Goal: Information Seeking & Learning: Learn about a topic

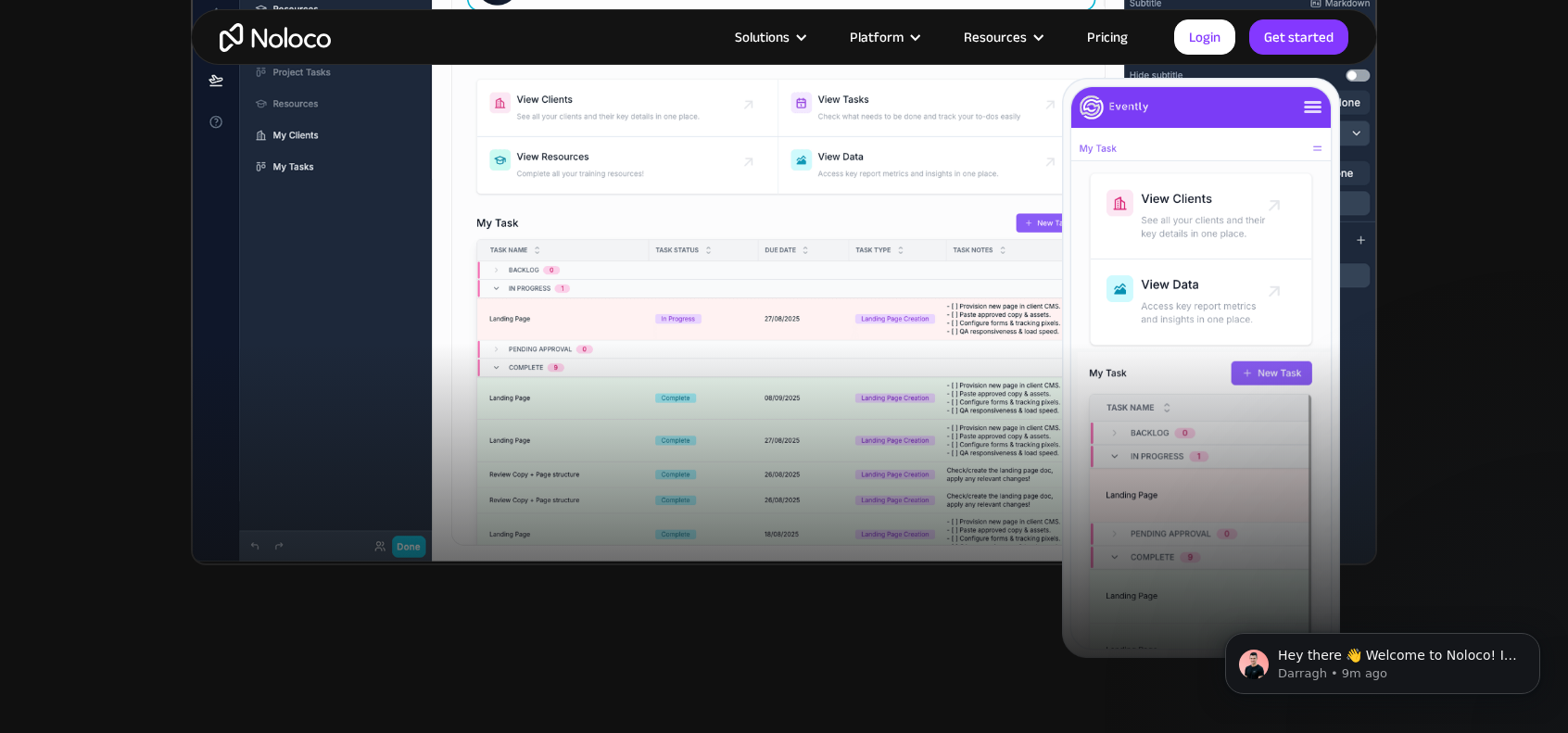
scroll to position [463, 0]
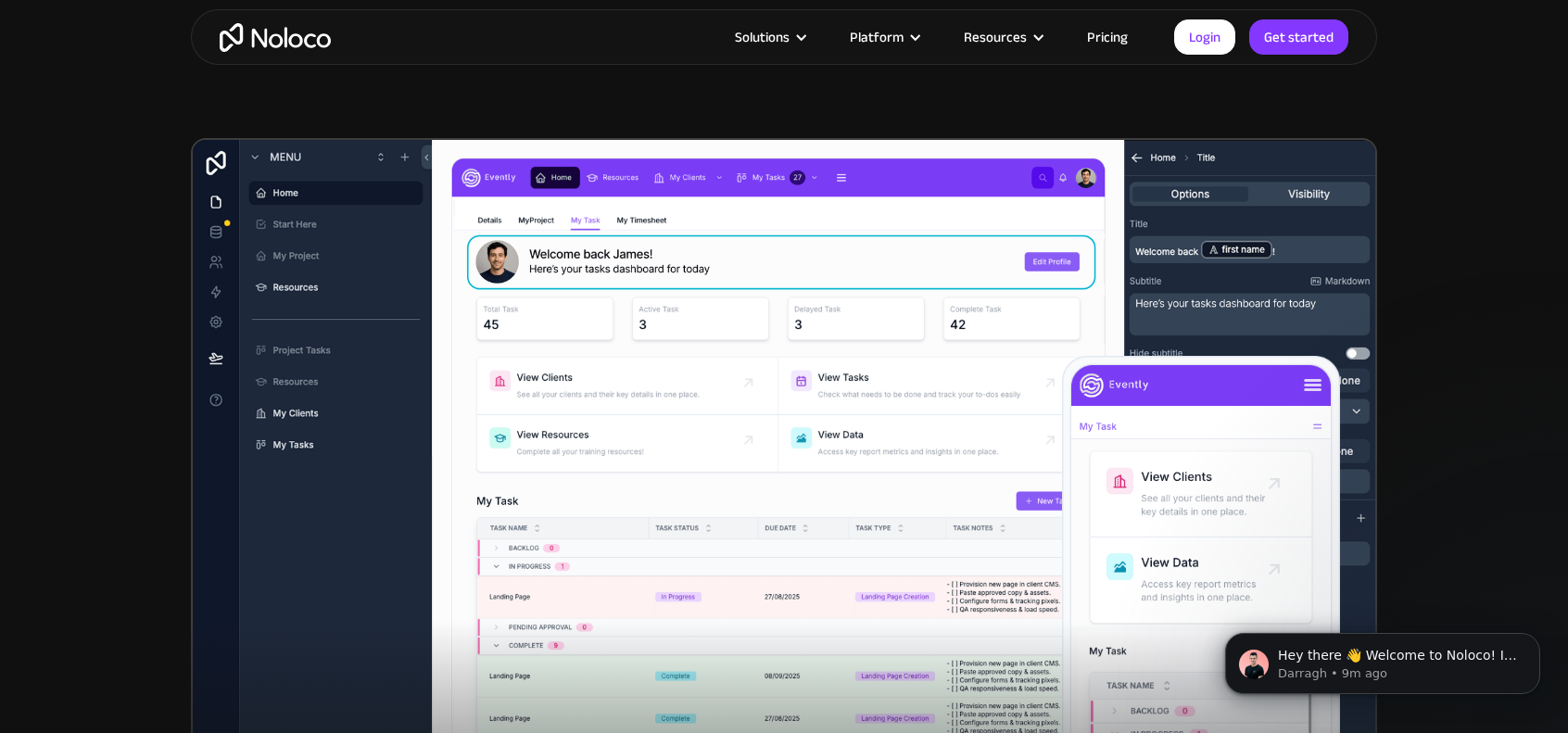
click at [294, 400] on img at bounding box center [784, 490] width 1186 height 706
click at [317, 273] on img at bounding box center [784, 490] width 1186 height 706
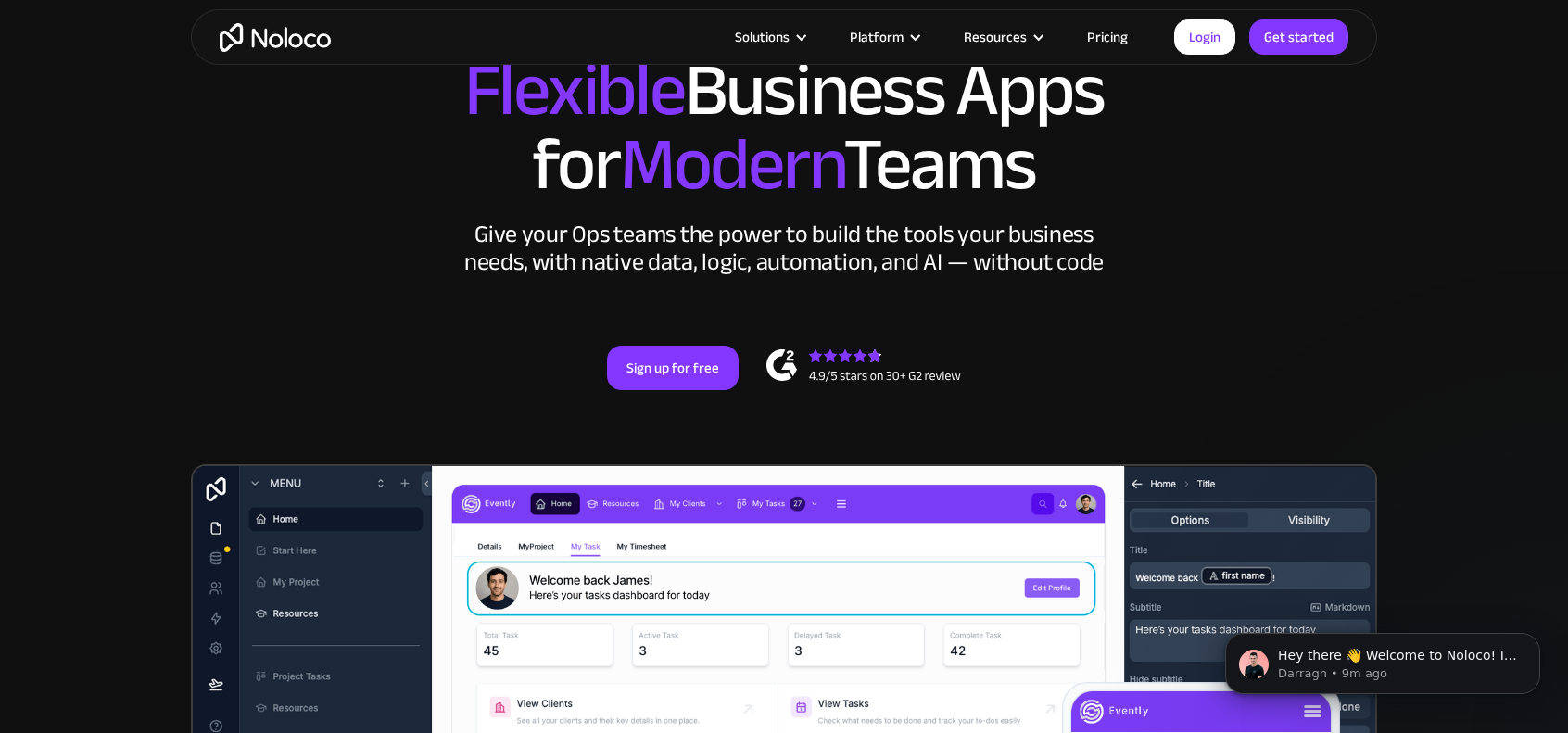
scroll to position [0, 0]
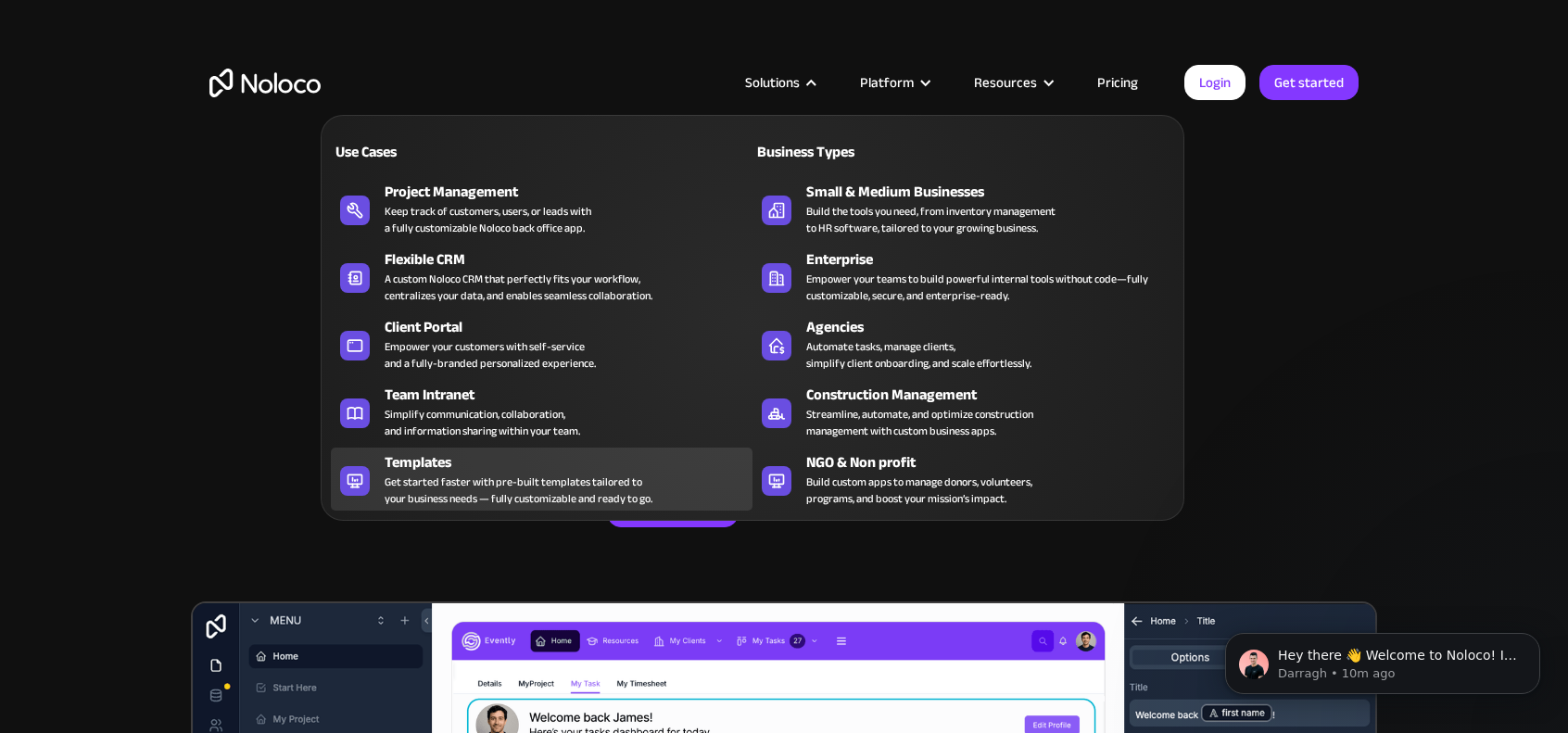
click at [424, 474] on div "Get started faster with pre-built templates tailored to your business needs — f…" at bounding box center [519, 490] width 268 height 34
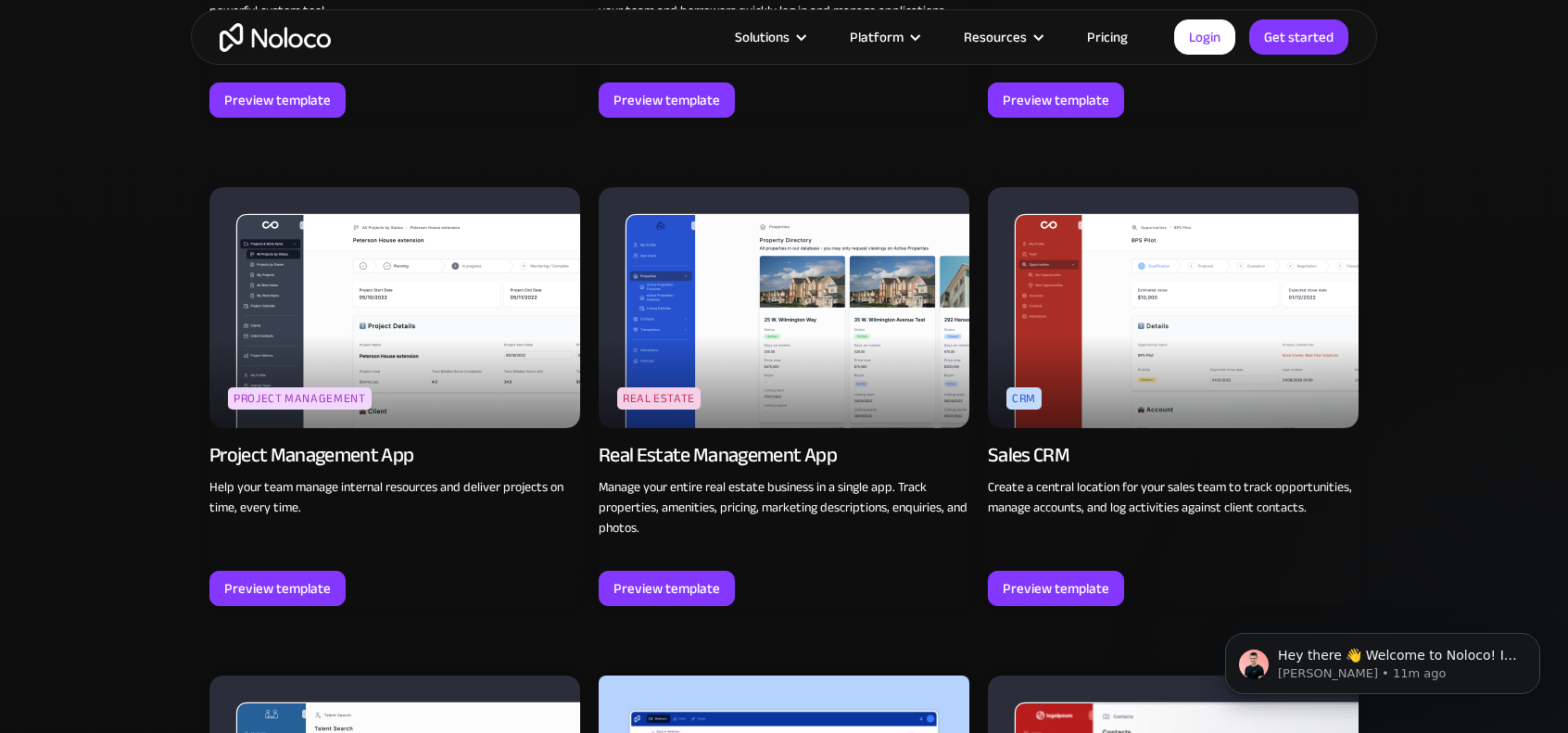
scroll to position [3245, 0]
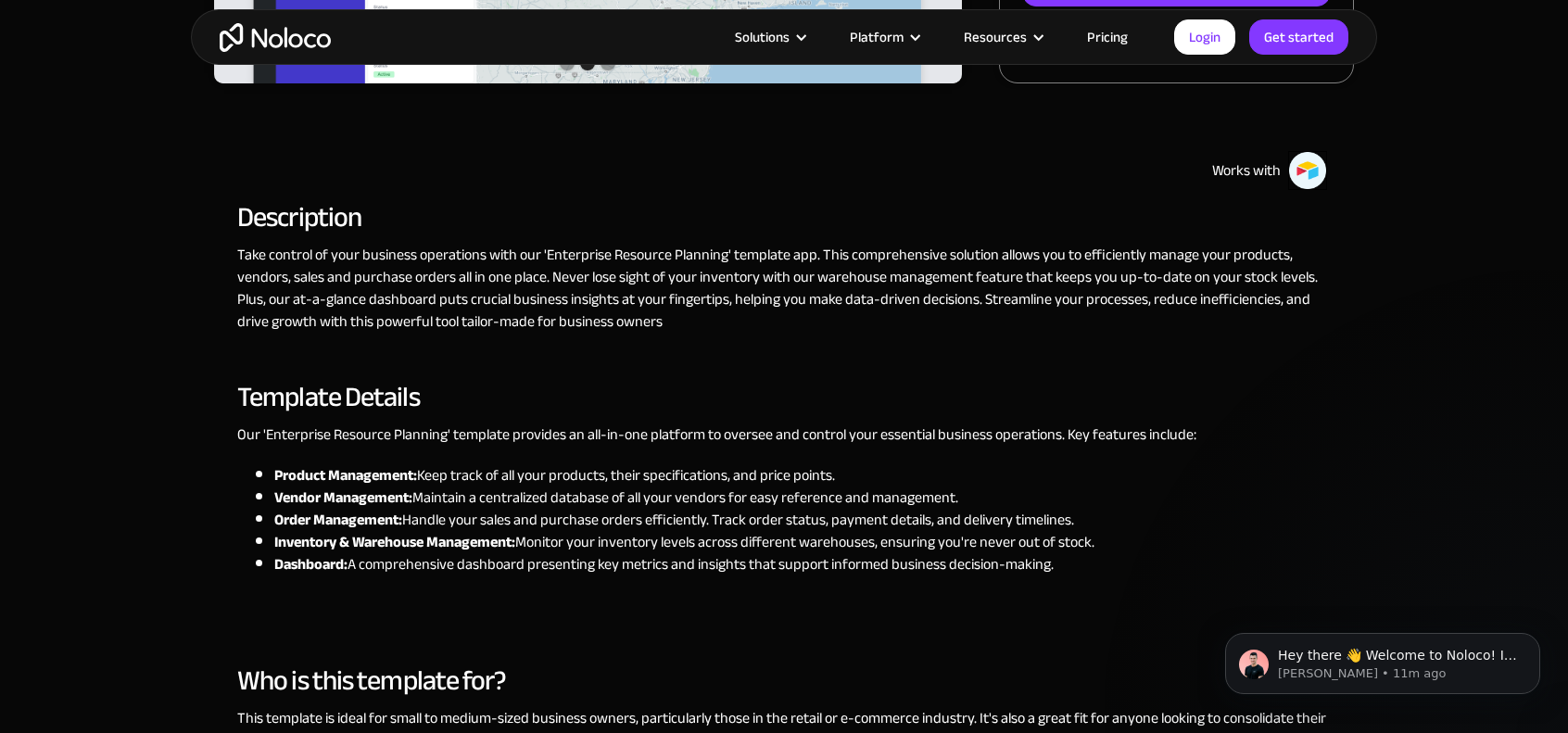
scroll to position [186, 0]
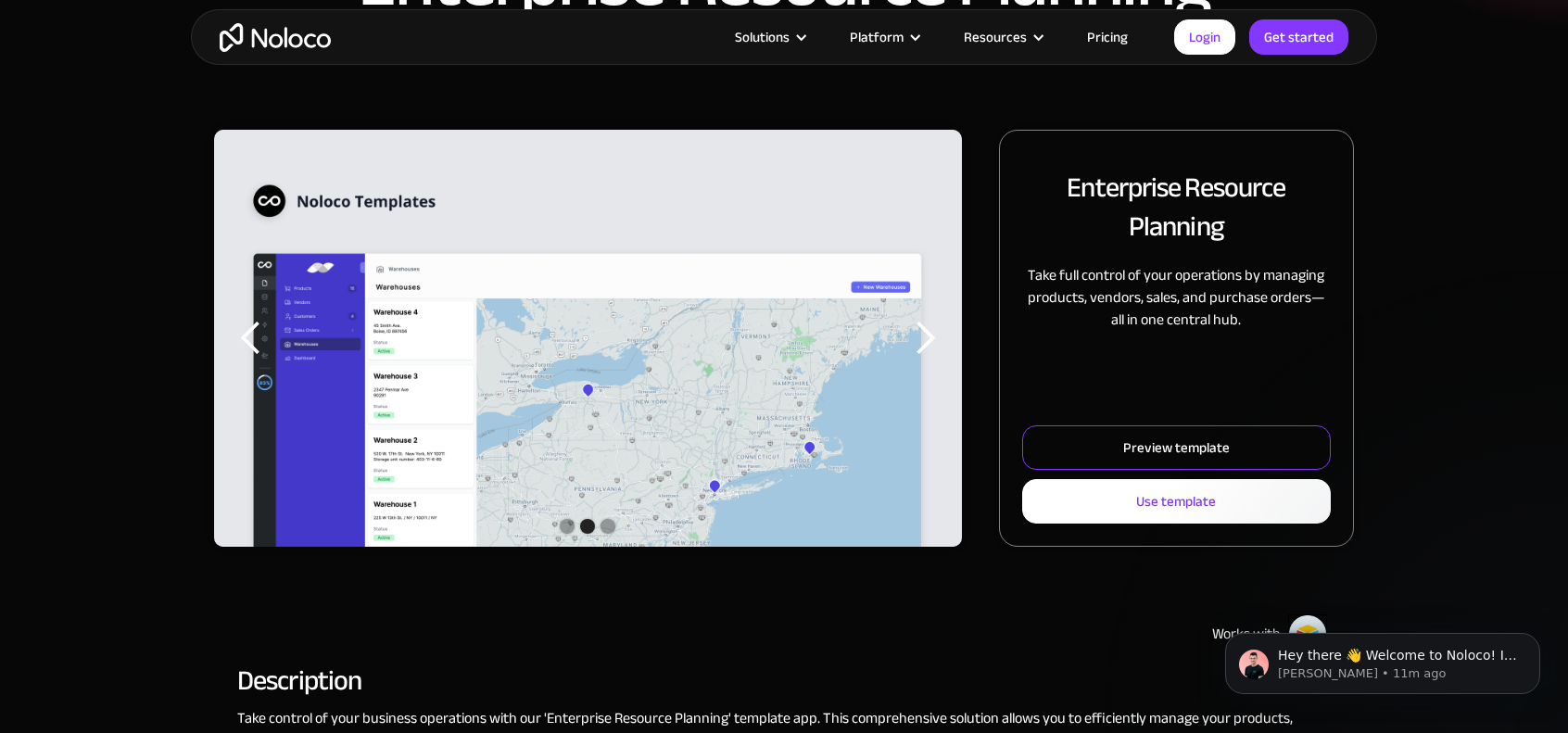
click at [1104, 436] on link "Preview template" at bounding box center [1176, 448] width 309 height 44
